Goal: Check status

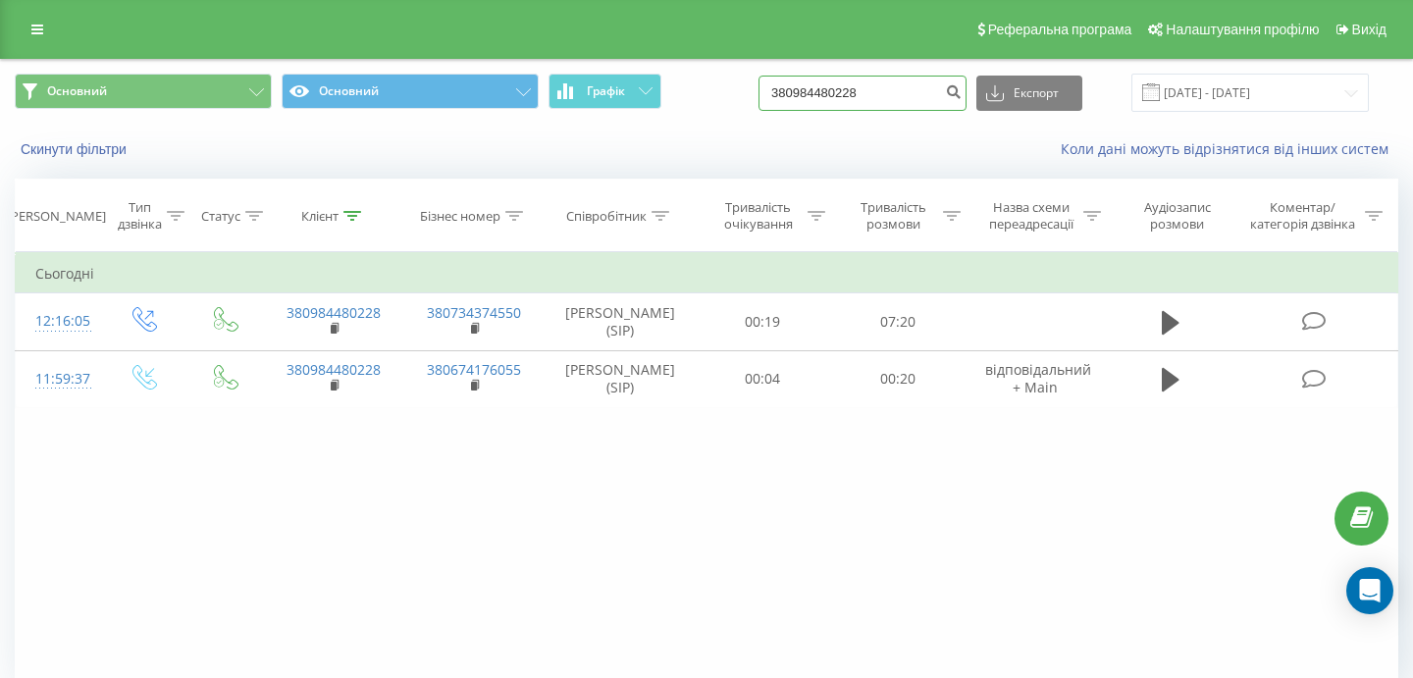
click at [876, 91] on input "380984480228" at bounding box center [863, 93] width 208 height 35
drag, startPoint x: 924, startPoint y: 92, endPoint x: 772, endPoint y: 92, distance: 152.1
click at [788, 92] on div "Основний Основний Графік 380984480228 Експорт .csv .xls .xlsx [DATE] - [DATE]" at bounding box center [707, 93] width 1384 height 38
paste input "380736852061"
type input "380736852061"
